Goal: Information Seeking & Learning: Find specific fact

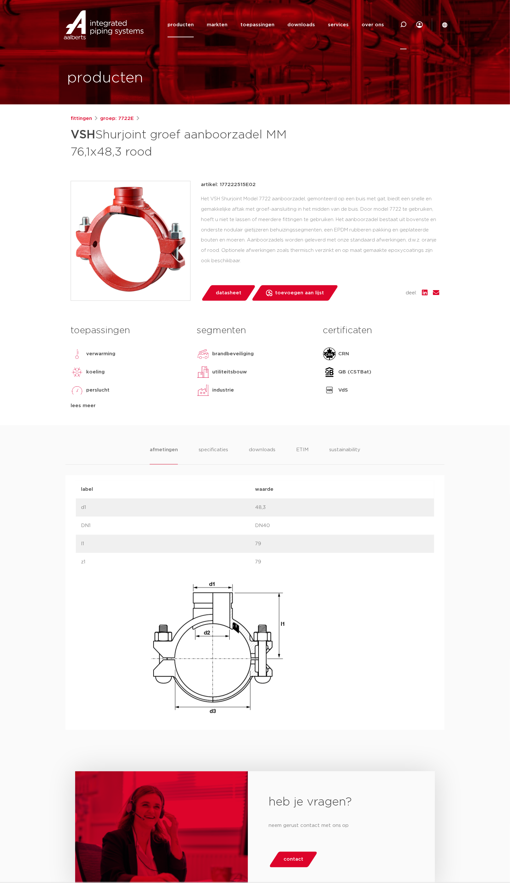
click at [406, 20] on div at bounding box center [403, 24] width 6 height 49
type input "723"
click button "Zoeken" at bounding box center [0, 0] width 0 height 0
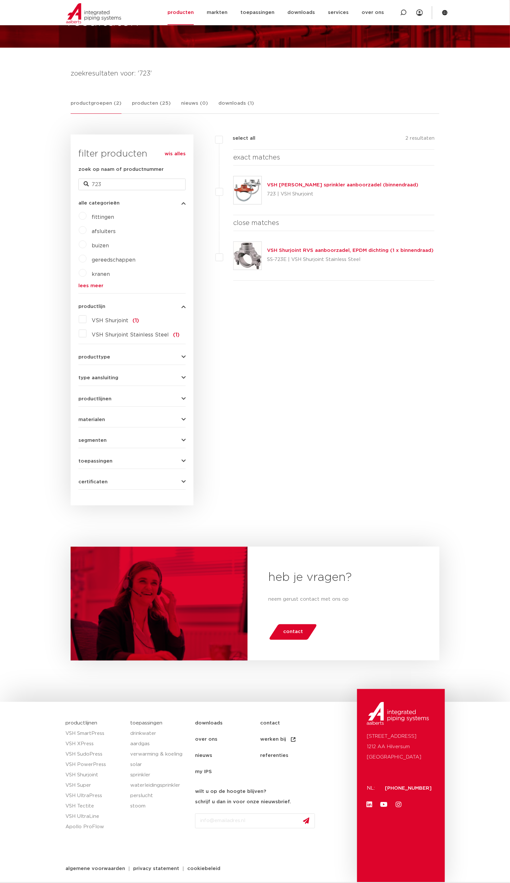
click at [306, 184] on link "VSH Shurjoint sprinkler aanboorzadel (binnendraad)" at bounding box center [342, 185] width 151 height 5
click at [316, 184] on link "VSH Shurjoint sprinkler aanboorzadel (binnendraad)" at bounding box center [342, 185] width 151 height 5
click at [322, 185] on link "VSH Shurjoint sprinkler aanboorzadel (binnendraad)" at bounding box center [342, 185] width 151 height 5
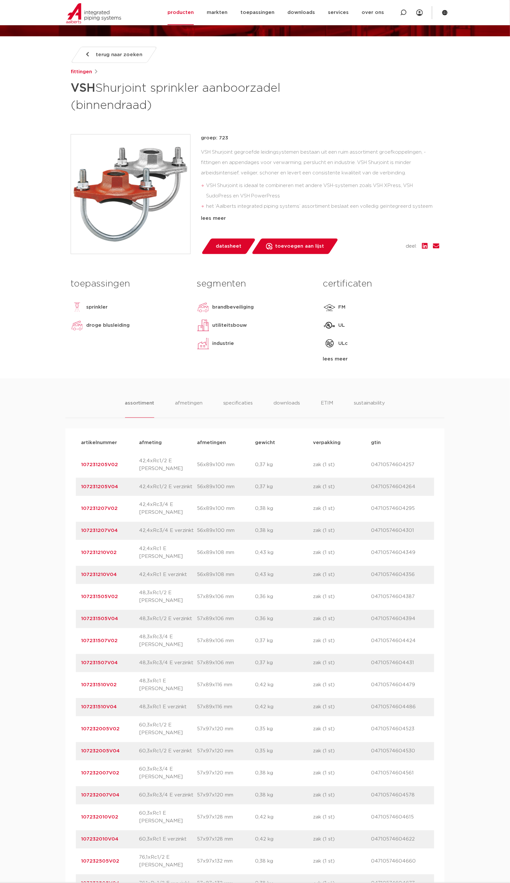
scroll to position [84, 0]
